Goal: Information Seeking & Learning: Learn about a topic

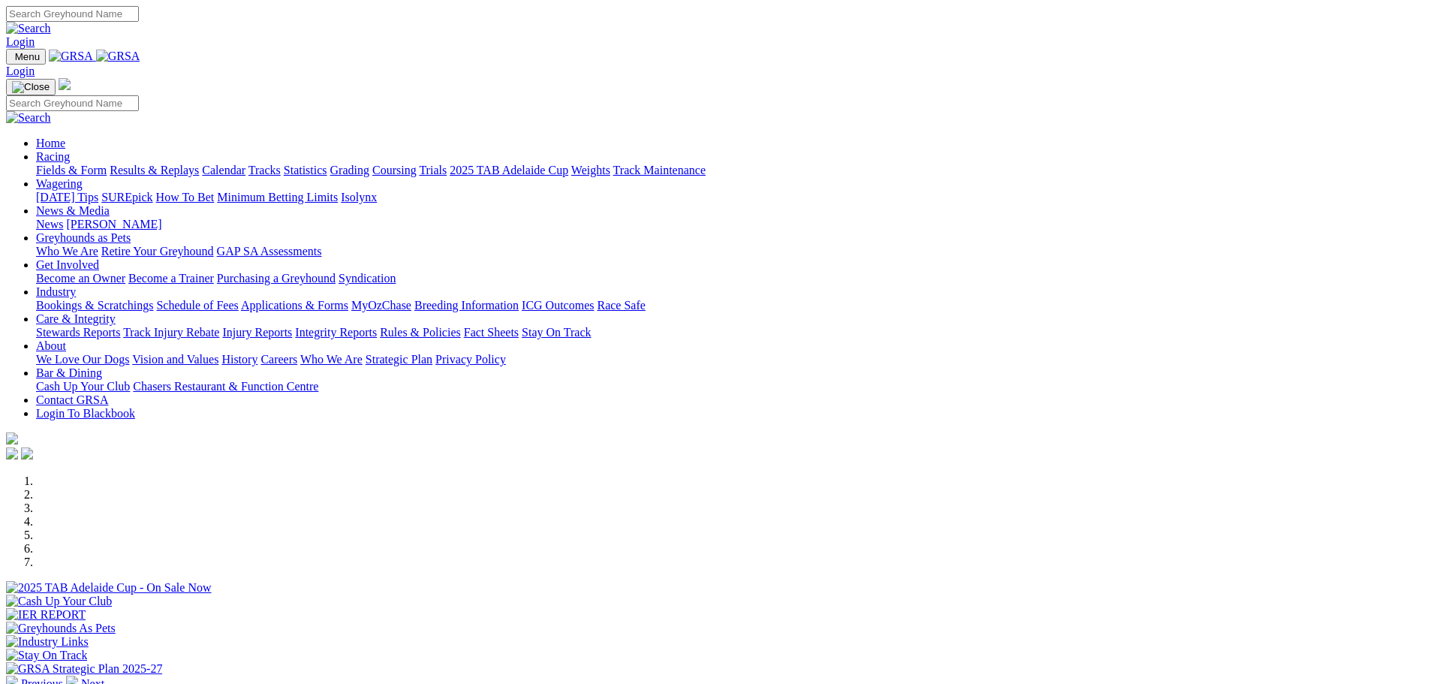
click at [70, 150] on link "Racing" at bounding box center [53, 156] width 34 height 13
click at [199, 164] on link "Results & Replays" at bounding box center [154, 170] width 89 height 13
